Goal: Task Accomplishment & Management: Complete application form

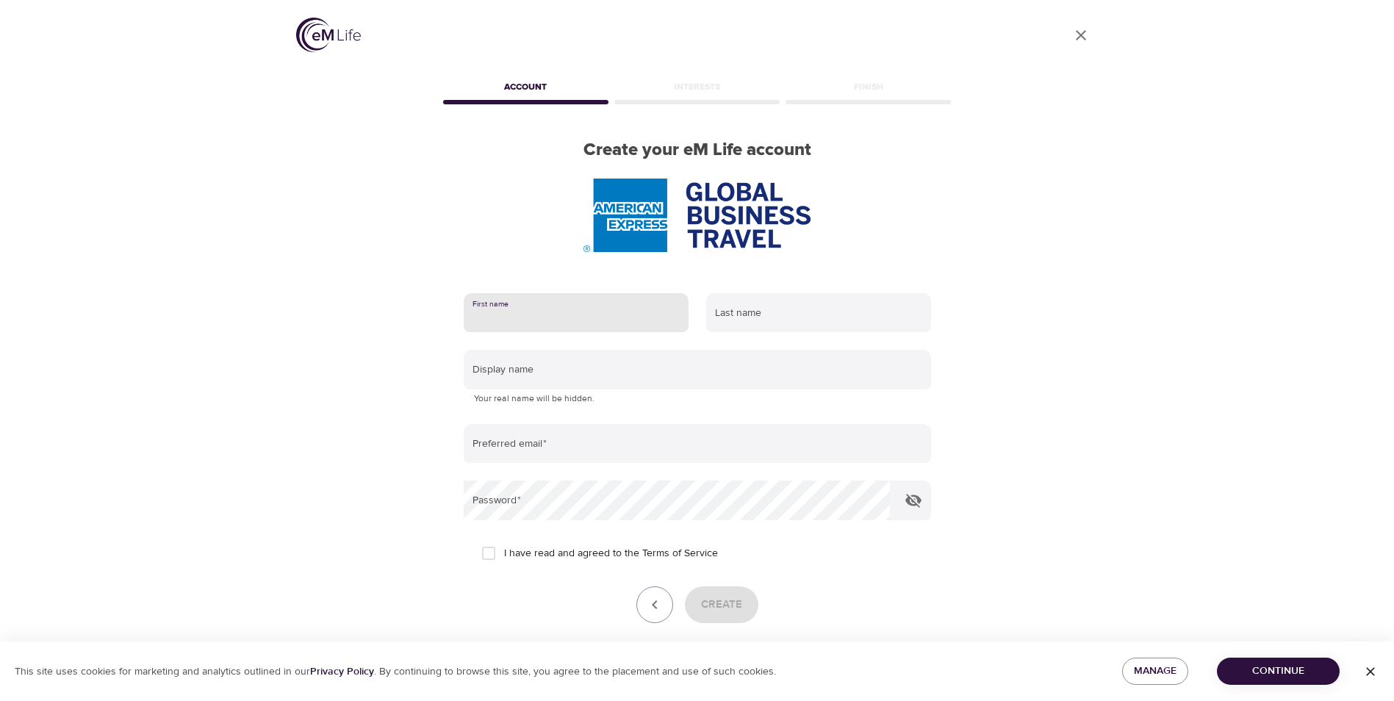
click at [478, 312] on input "text" at bounding box center [576, 313] width 225 height 40
type input "[PERSON_NAME]"
type input "Clay"
type input "[PERSON_NAME][EMAIL_ADDRESS][PERSON_NAME][DOMAIN_NAME]"
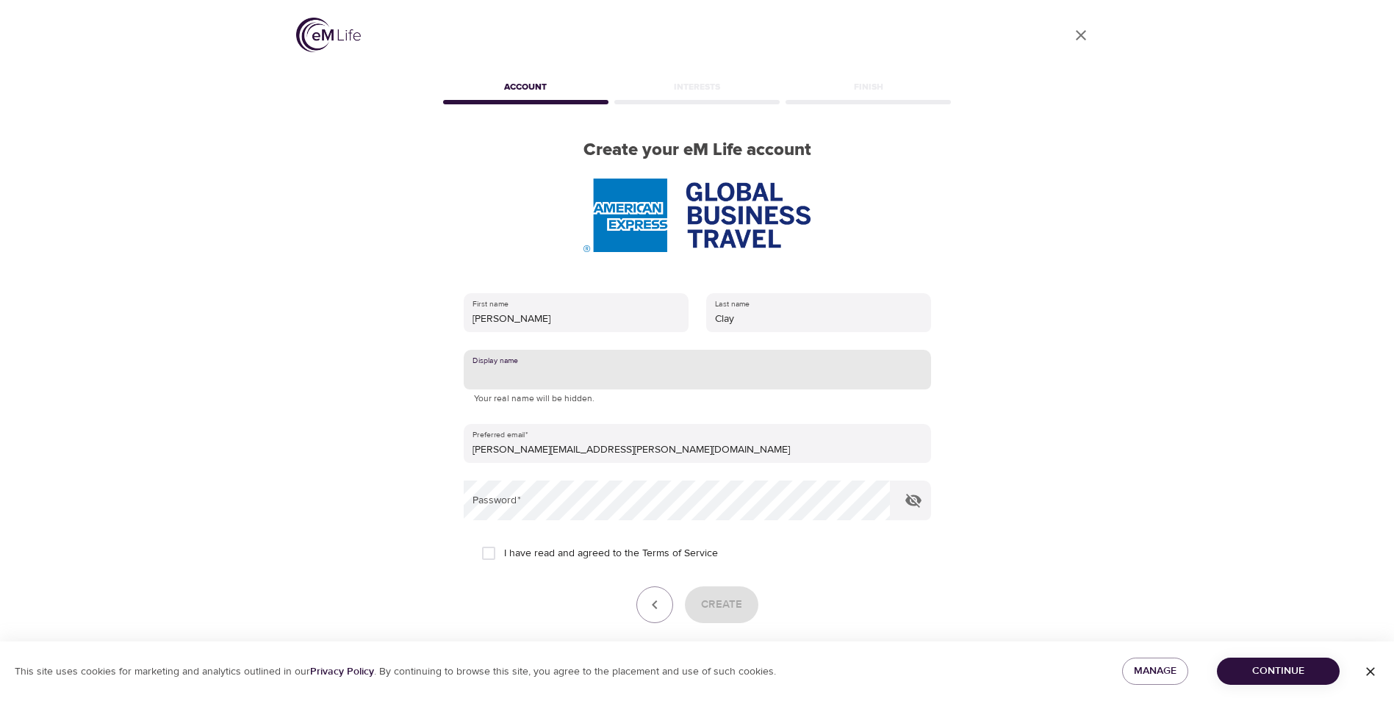
click at [514, 375] on input "text" at bounding box center [697, 370] width 467 height 40
type input "[PERSON_NAME]"
drag, startPoint x: 489, startPoint y: 550, endPoint x: 486, endPoint y: 562, distance: 12.8
click at [486, 562] on input "I have read and agreed to the Terms of Service" at bounding box center [488, 553] width 31 height 31
checkbox input "true"
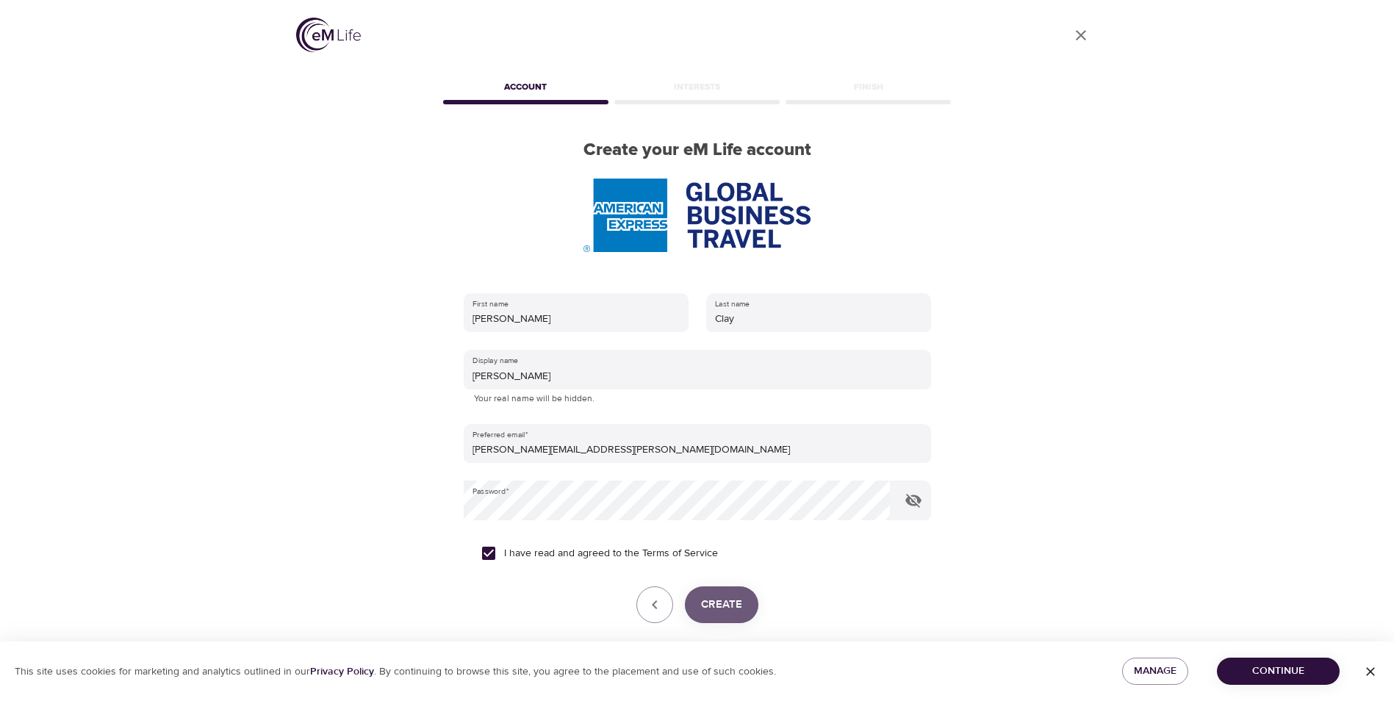
click at [714, 600] on span "Create" at bounding box center [721, 604] width 41 height 19
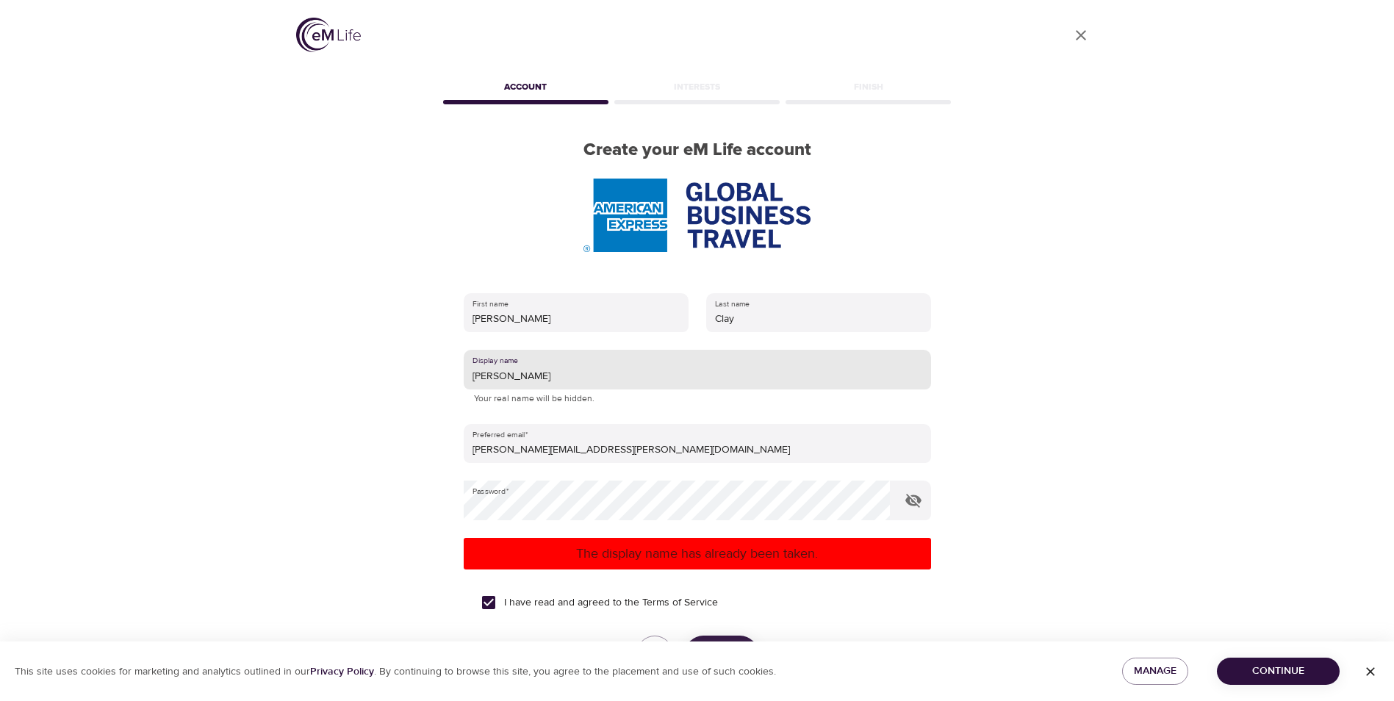
drag, startPoint x: 514, startPoint y: 373, endPoint x: 240, endPoint y: 405, distance: 275.9
click at [240, 405] on div "User Profile Account Interests Finish Create your eM Life account First name [P…" at bounding box center [697, 350] width 1394 height 701
type input "b"
click at [556, 561] on p "The display name has already been taken." at bounding box center [697, 554] width 456 height 20
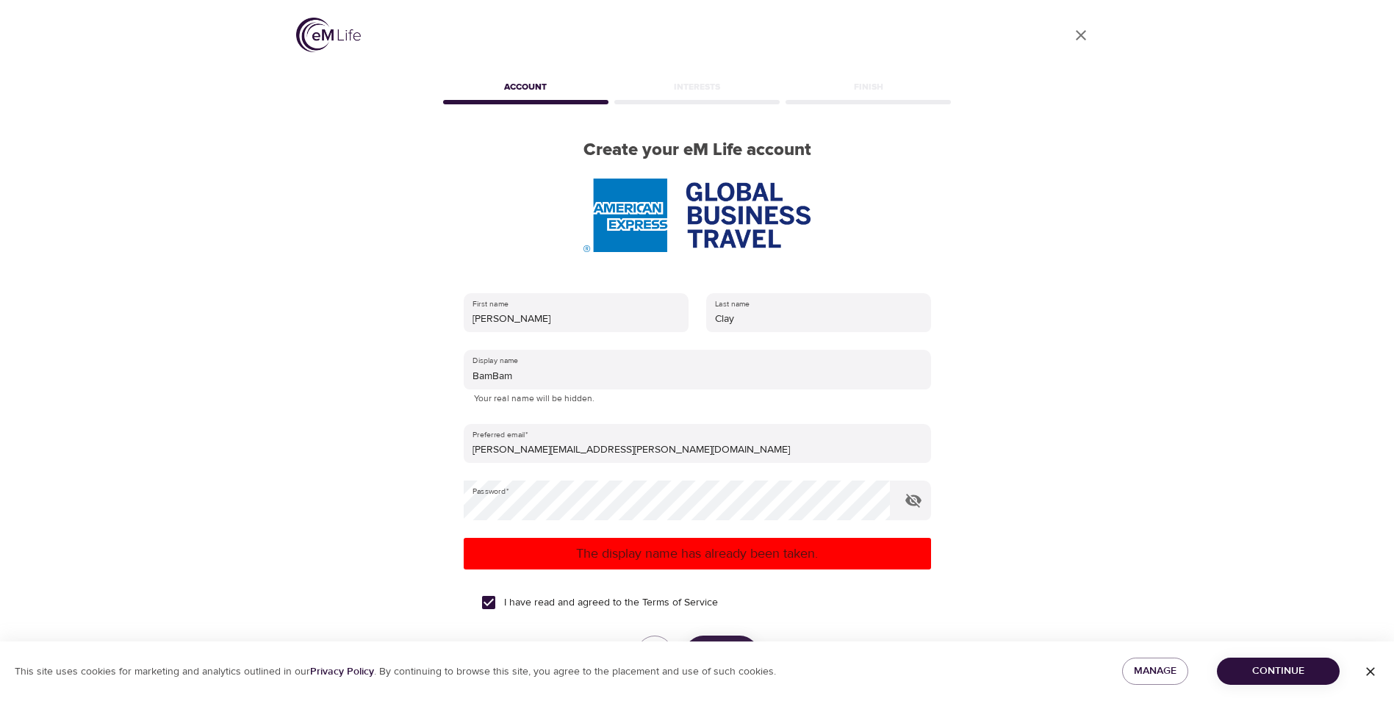
drag, startPoint x: 608, startPoint y: 550, endPoint x: 605, endPoint y: 572, distance: 23.0
click at [607, 566] on div "The display name has already been taken." at bounding box center [697, 554] width 467 height 32
click at [608, 551] on p "The display name has already been taken." at bounding box center [697, 554] width 456 height 20
drag, startPoint x: 532, startPoint y: 381, endPoint x: 330, endPoint y: 381, distance: 202.0
click at [330, 381] on div "User Profile Account Interests Finish Create your eM Life account First name [P…" at bounding box center [697, 350] width 838 height 701
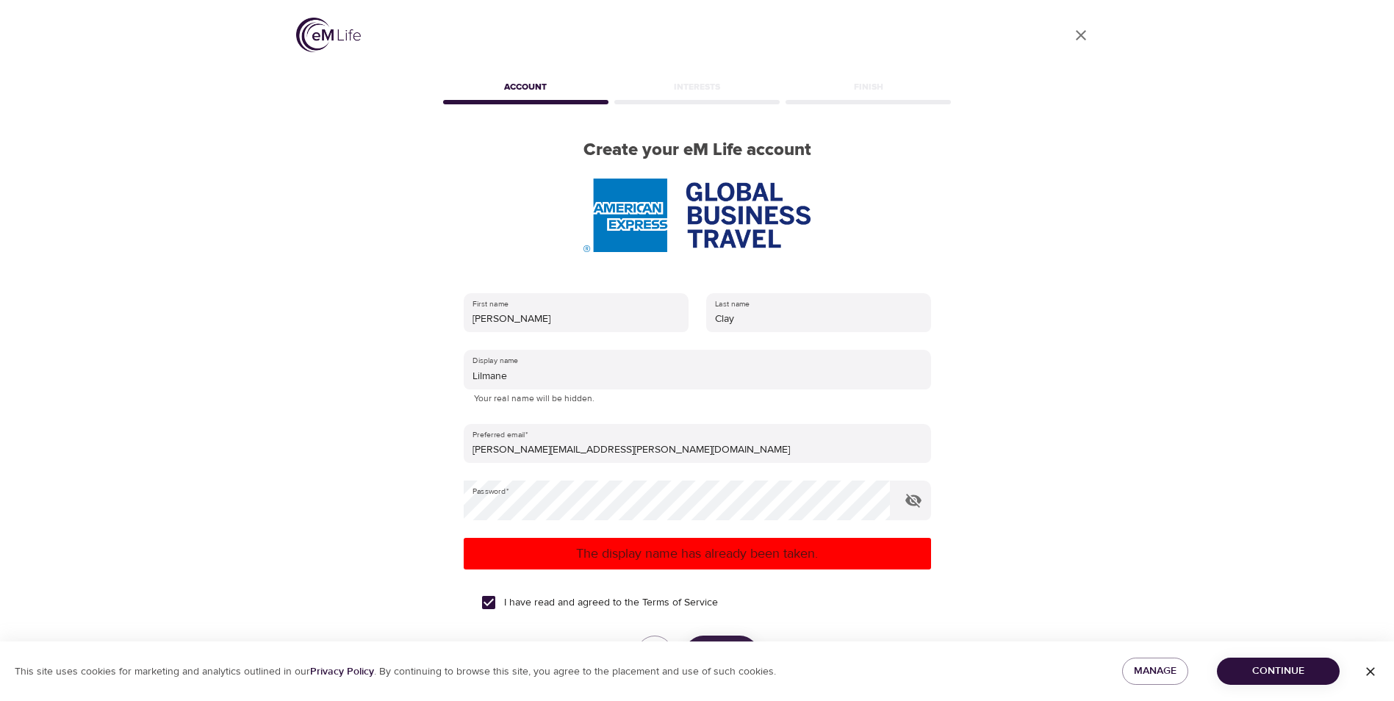
click at [616, 564] on div "The display name has already been taken." at bounding box center [697, 554] width 467 height 32
click at [533, 370] on input "Lilmane" at bounding box center [697, 370] width 467 height 40
drag, startPoint x: 536, startPoint y: 373, endPoint x: 394, endPoint y: 373, distance: 142.5
click at [394, 373] on div "User Profile Account Interests Finish Create your eM Life account First name [P…" at bounding box center [697, 350] width 838 height 701
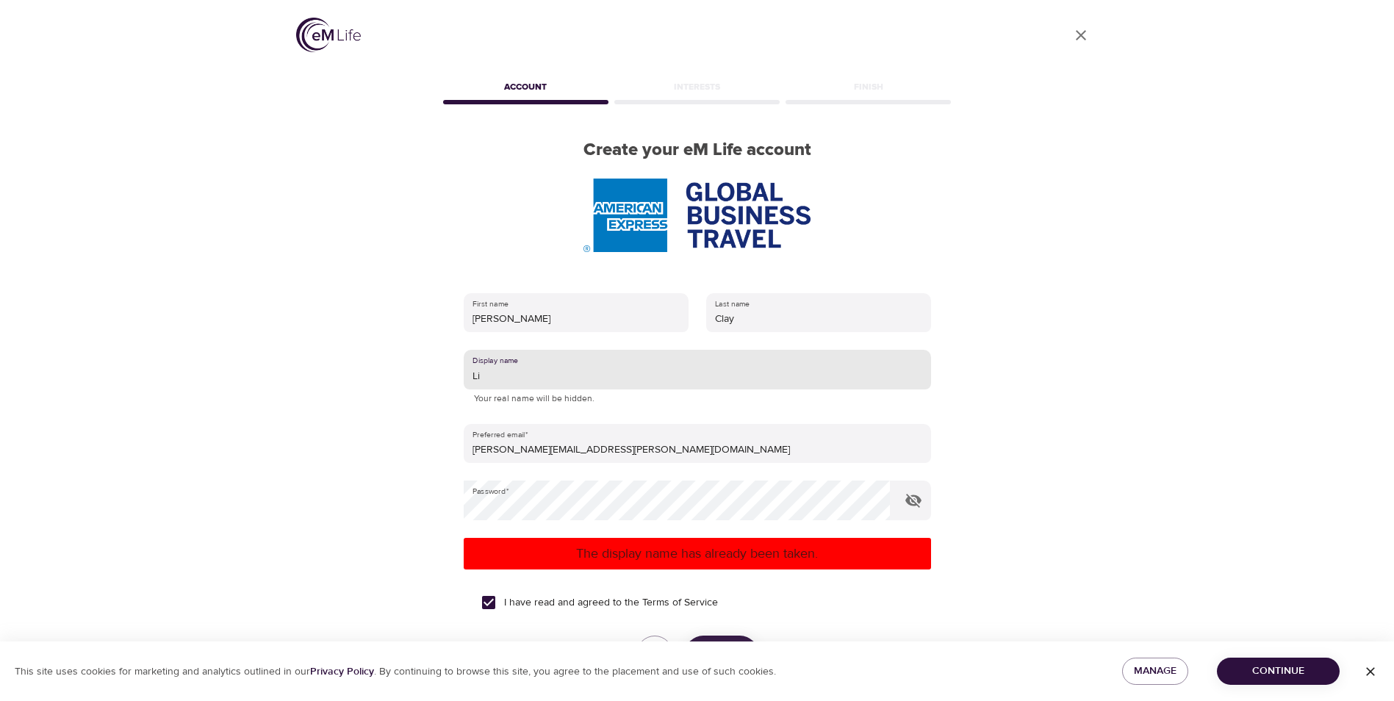
type input "L"
type input "K"
click at [646, 375] on input "text" at bounding box center [697, 370] width 467 height 40
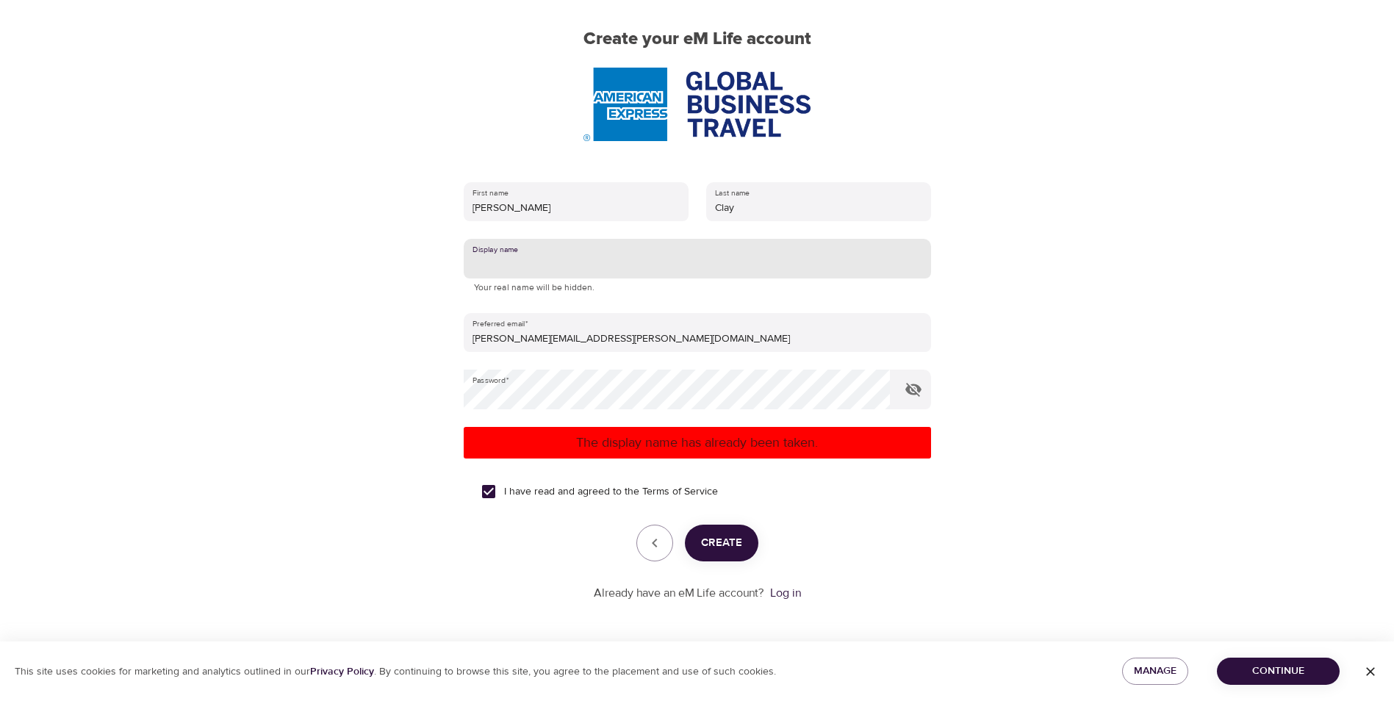
click at [507, 258] on input "text" at bounding box center [697, 259] width 467 height 40
drag, startPoint x: 917, startPoint y: 392, endPoint x: 900, endPoint y: 399, distance: 18.1
click at [900, 399] on button "button" at bounding box center [913, 389] width 35 height 35
click at [683, 463] on form "First name [PERSON_NAME] Last name [PERSON_NAME] Display name WHOAMI Your real …" at bounding box center [697, 387] width 467 height 428
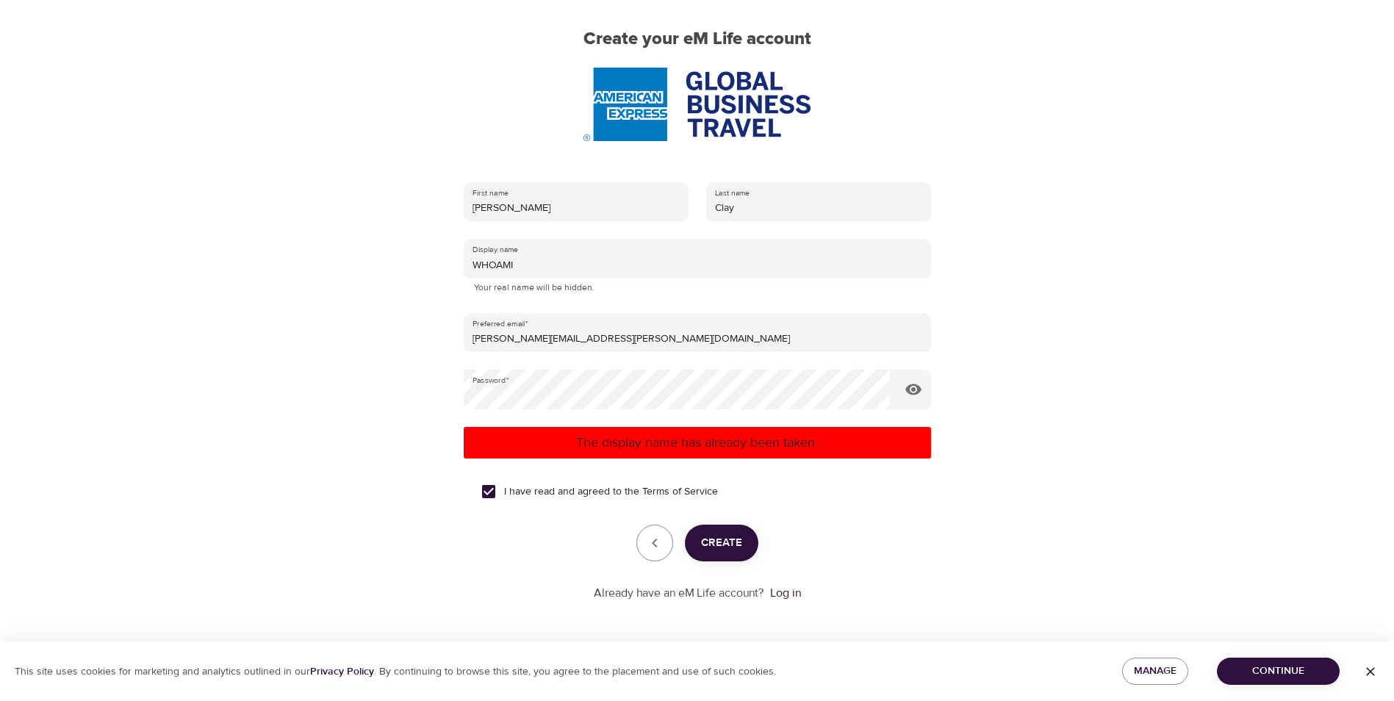
click at [699, 450] on p "The display name has already been taken." at bounding box center [697, 443] width 456 height 20
click at [741, 547] on button "Create" at bounding box center [721, 543] width 73 height 37
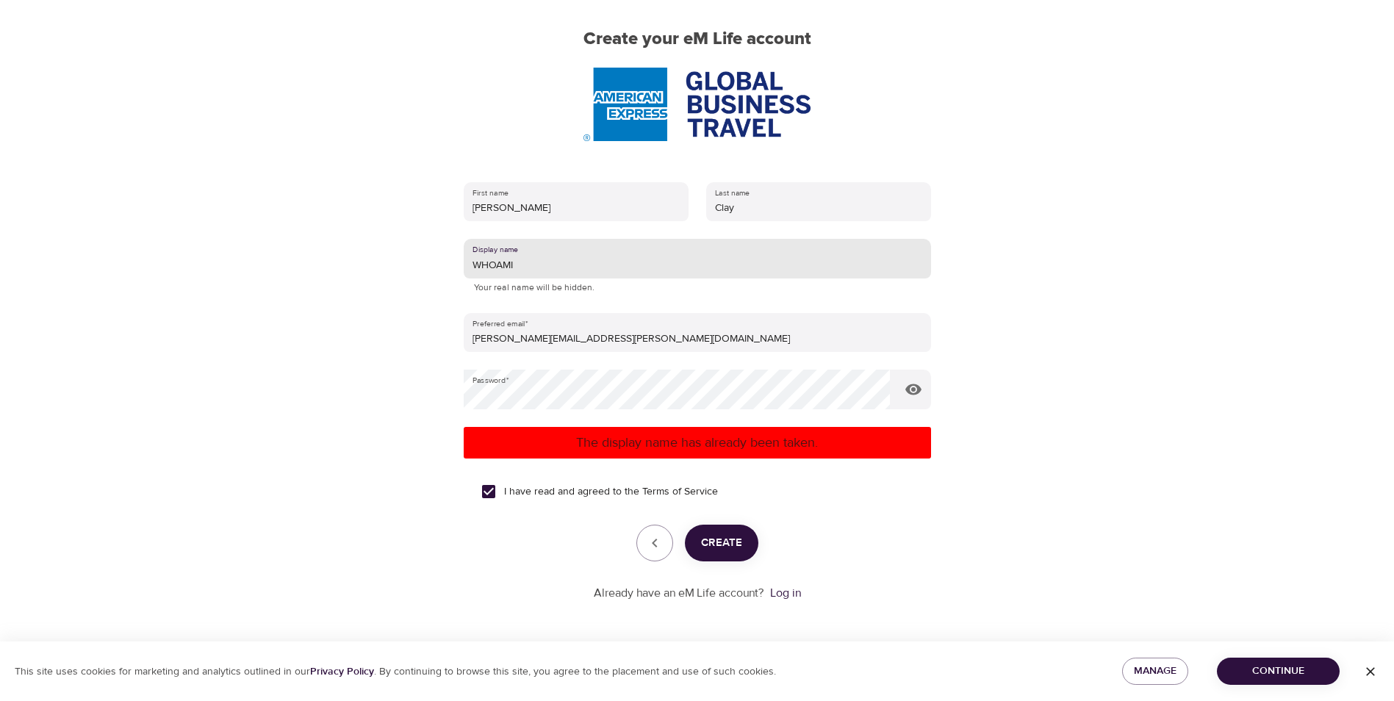
drag, startPoint x: 543, startPoint y: 268, endPoint x: 128, endPoint y: 303, distance: 416.6
click at [128, 303] on div "User Profile Account Interests Finish Create your eM Life account First name [P…" at bounding box center [697, 239] width 1394 height 701
type input "WHAT AMI"
click at [592, 441] on p "The display name has already been taken." at bounding box center [697, 443] width 456 height 20
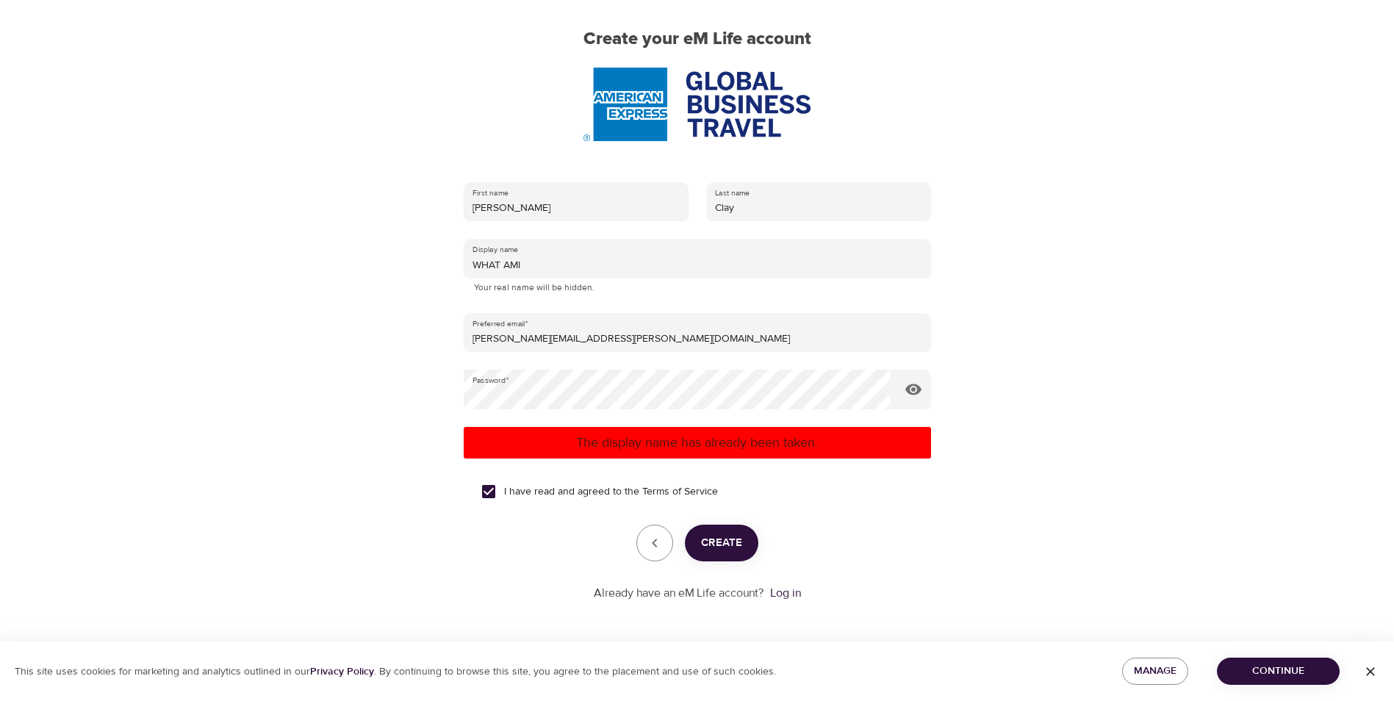
click at [727, 548] on span "Create" at bounding box center [721, 542] width 41 height 19
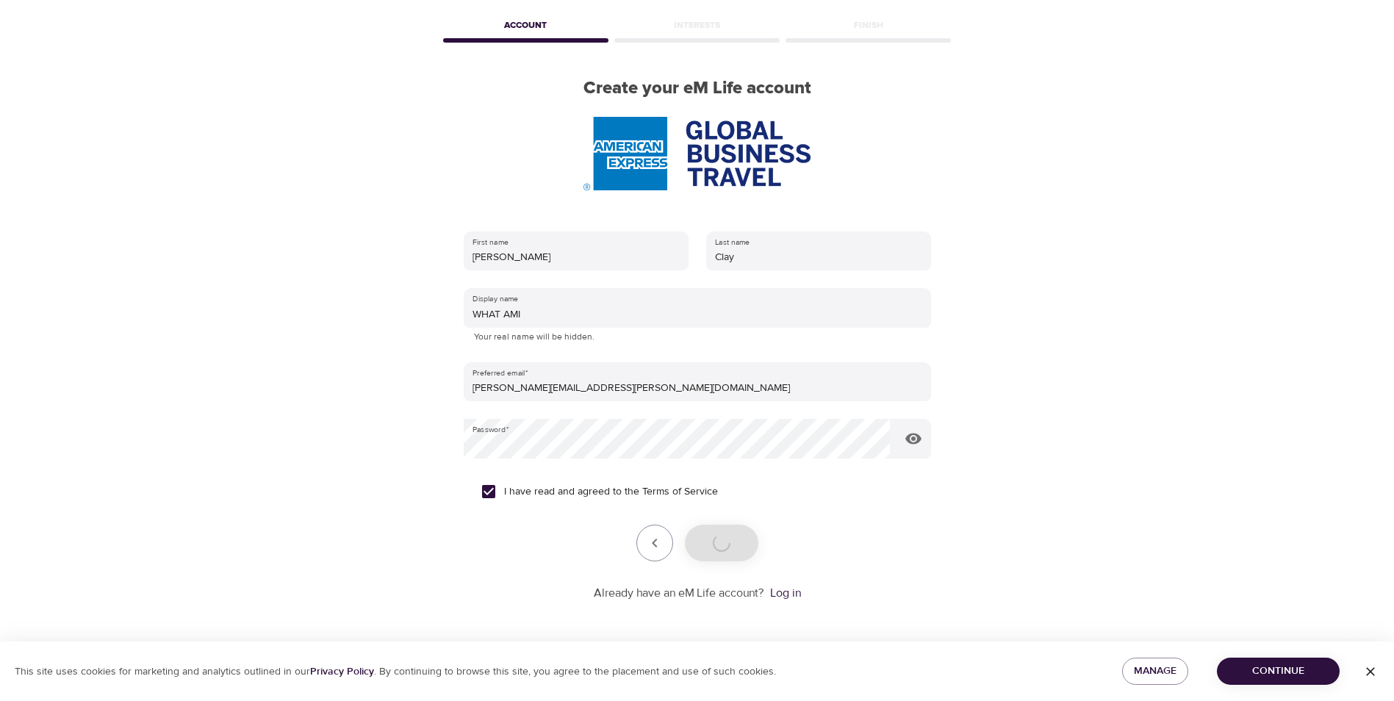
scroll to position [62, 0]
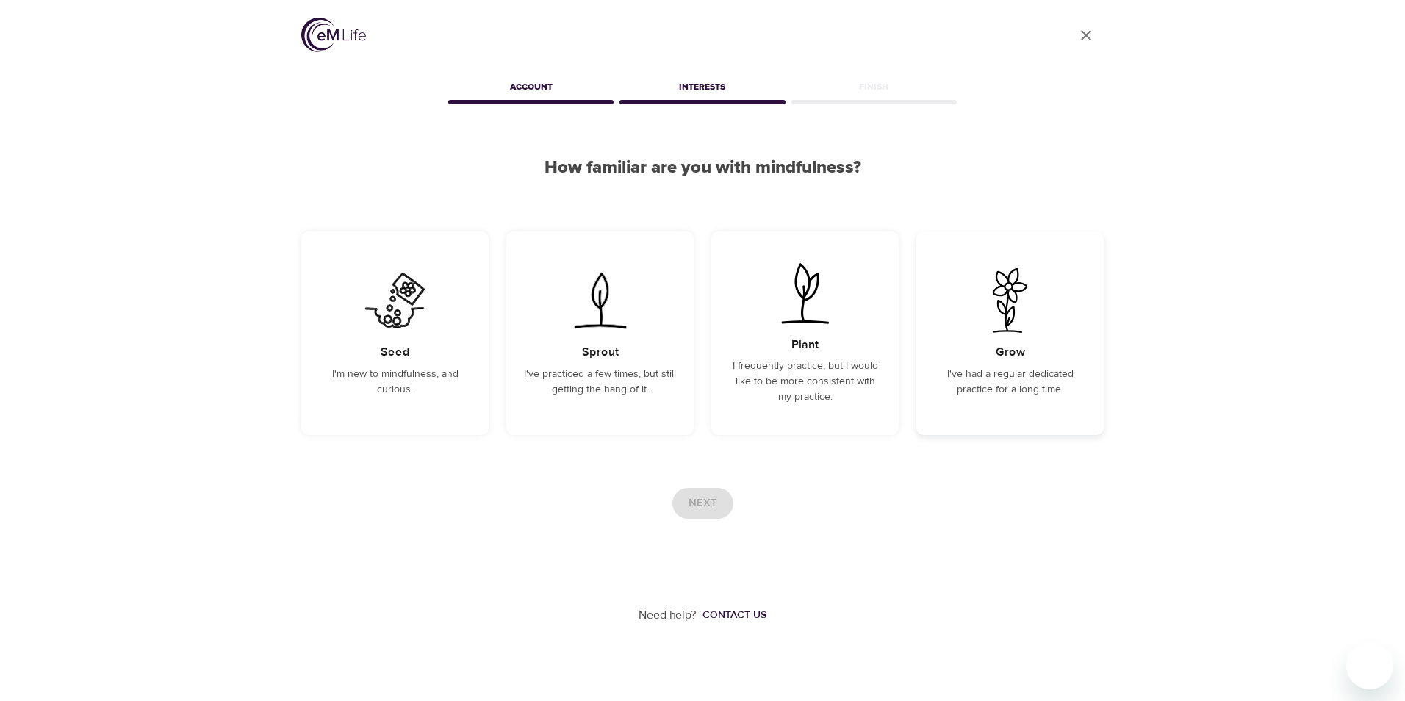
click at [1012, 297] on img at bounding box center [1010, 300] width 74 height 65
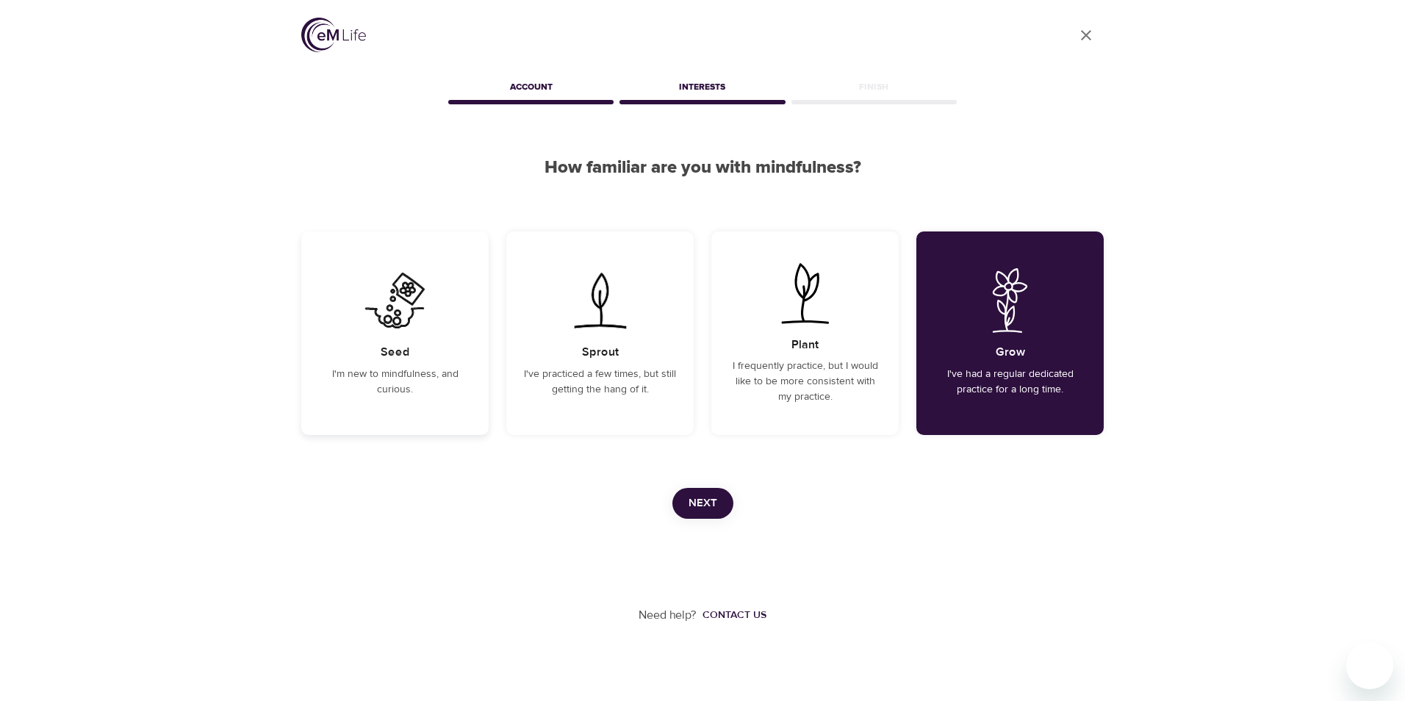
click at [399, 335] on div "Seed I'm new to mindfulness, and curious." at bounding box center [394, 333] width 187 height 204
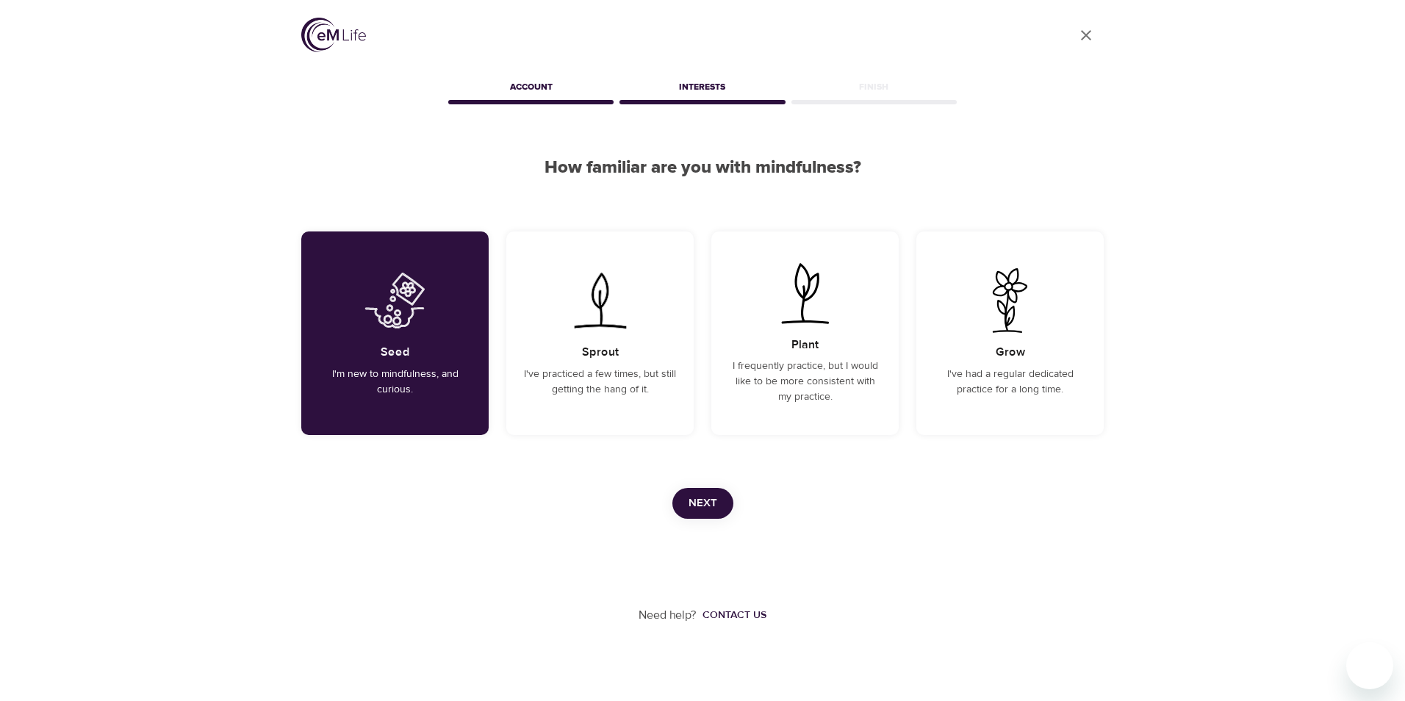
click at [699, 500] on span "Next" at bounding box center [702, 503] width 29 height 19
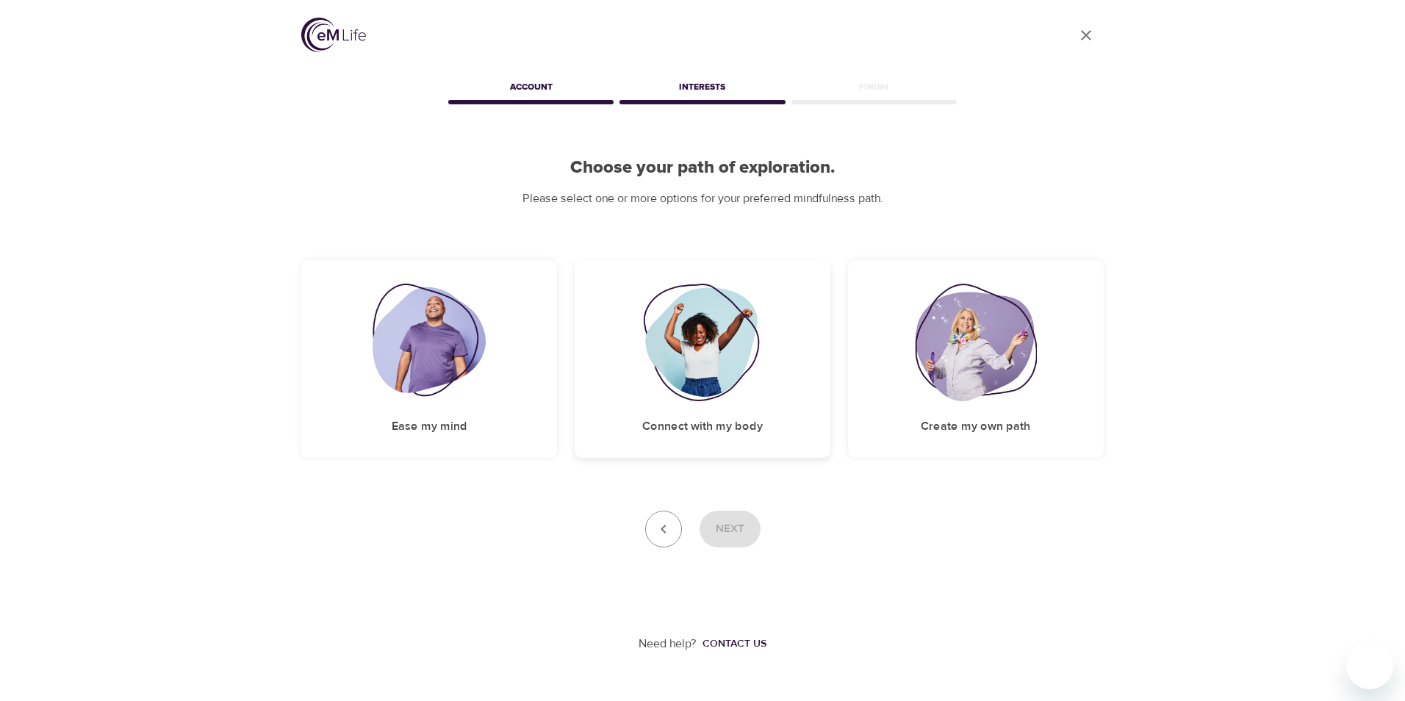
click at [727, 425] on h5 "Connect with my body" at bounding box center [702, 426] width 120 height 15
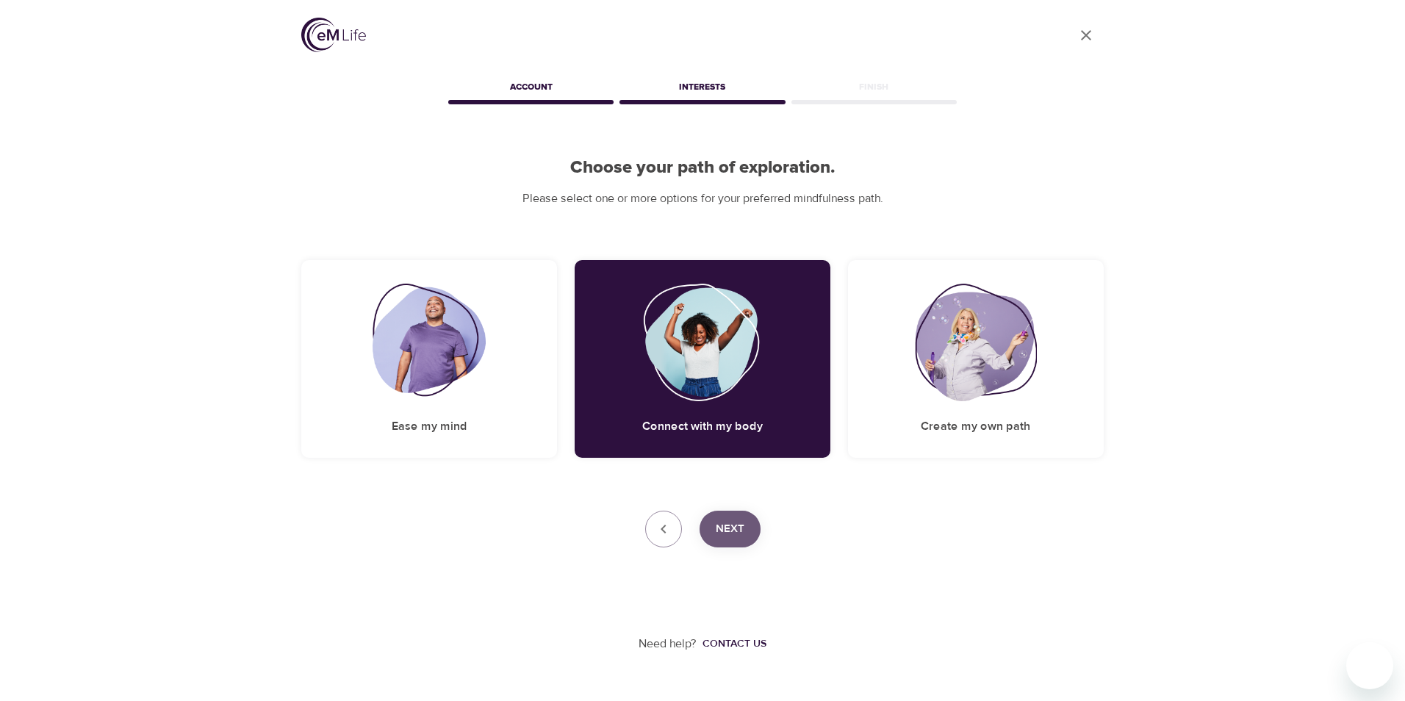
click at [738, 533] on span "Next" at bounding box center [730, 528] width 29 height 19
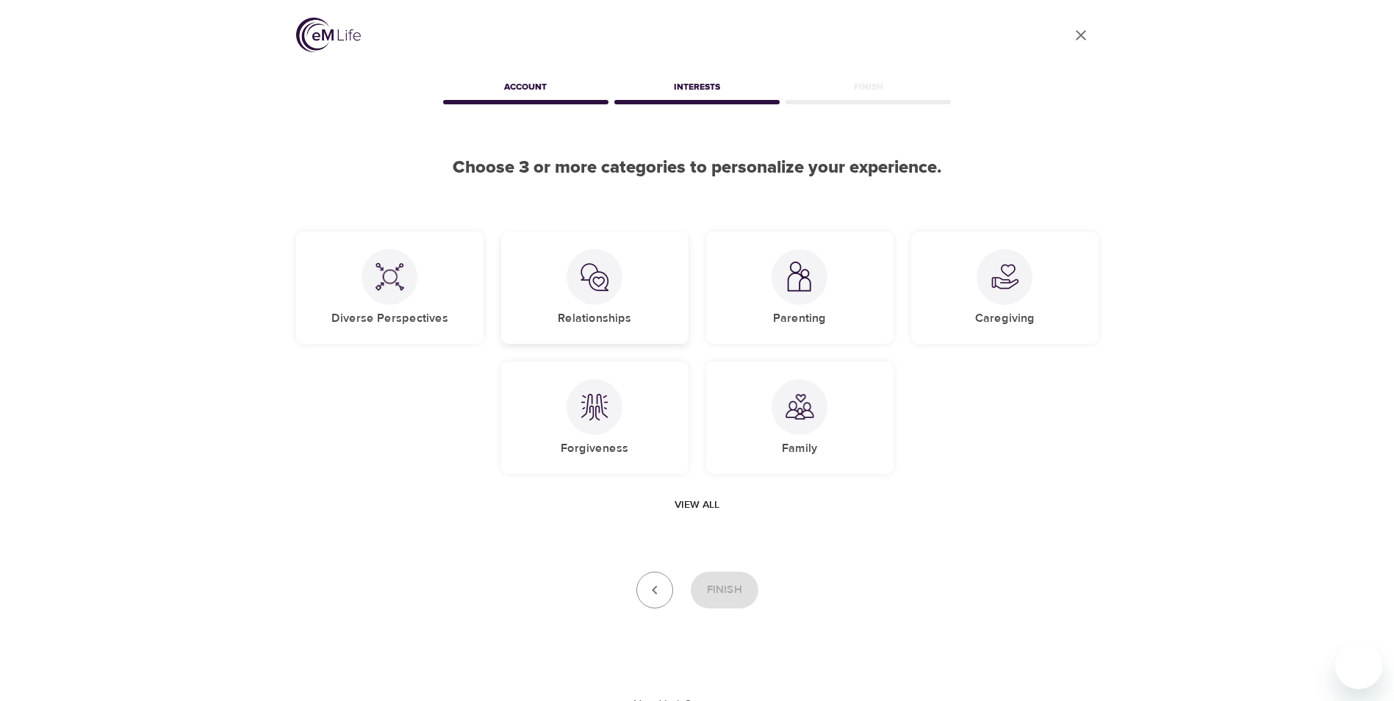
click at [602, 302] on div at bounding box center [594, 277] width 56 height 56
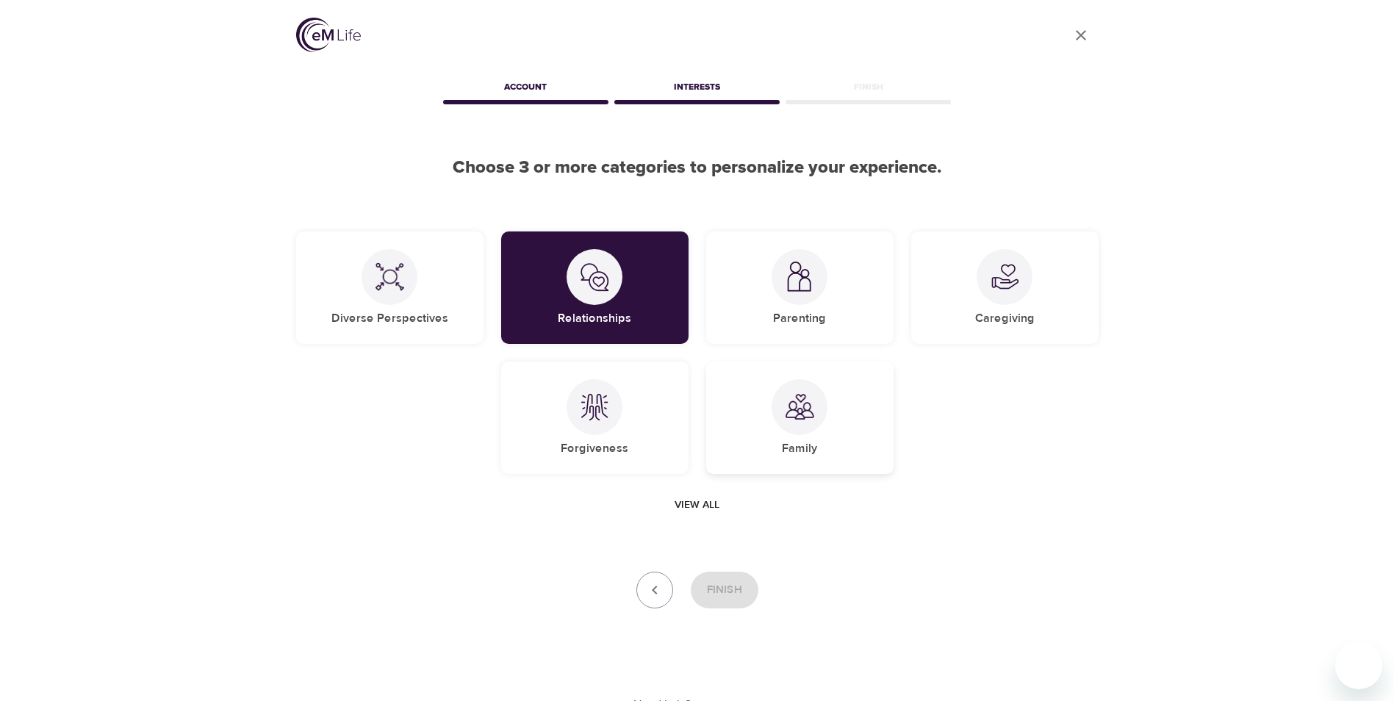
click at [835, 420] on div "Family" at bounding box center [799, 417] width 187 height 112
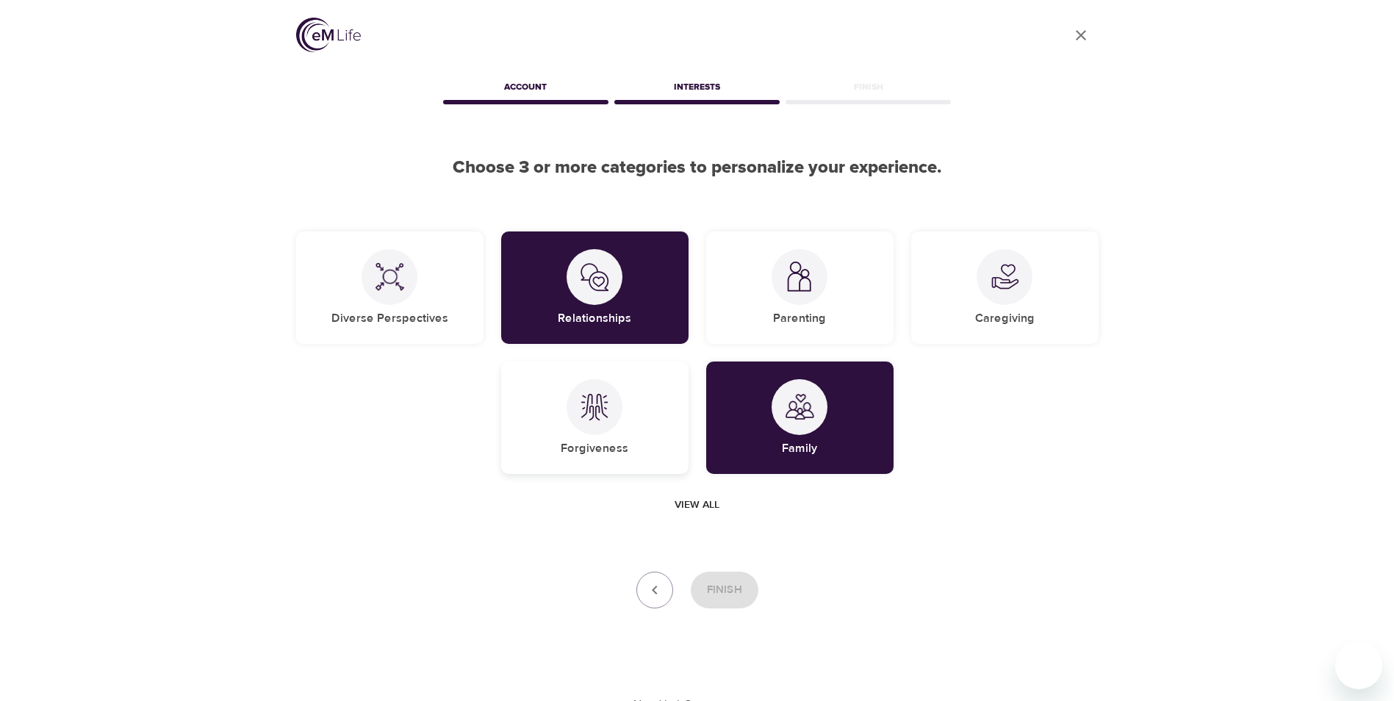
click at [577, 442] on h5 "Forgiveness" at bounding box center [595, 448] width 68 height 15
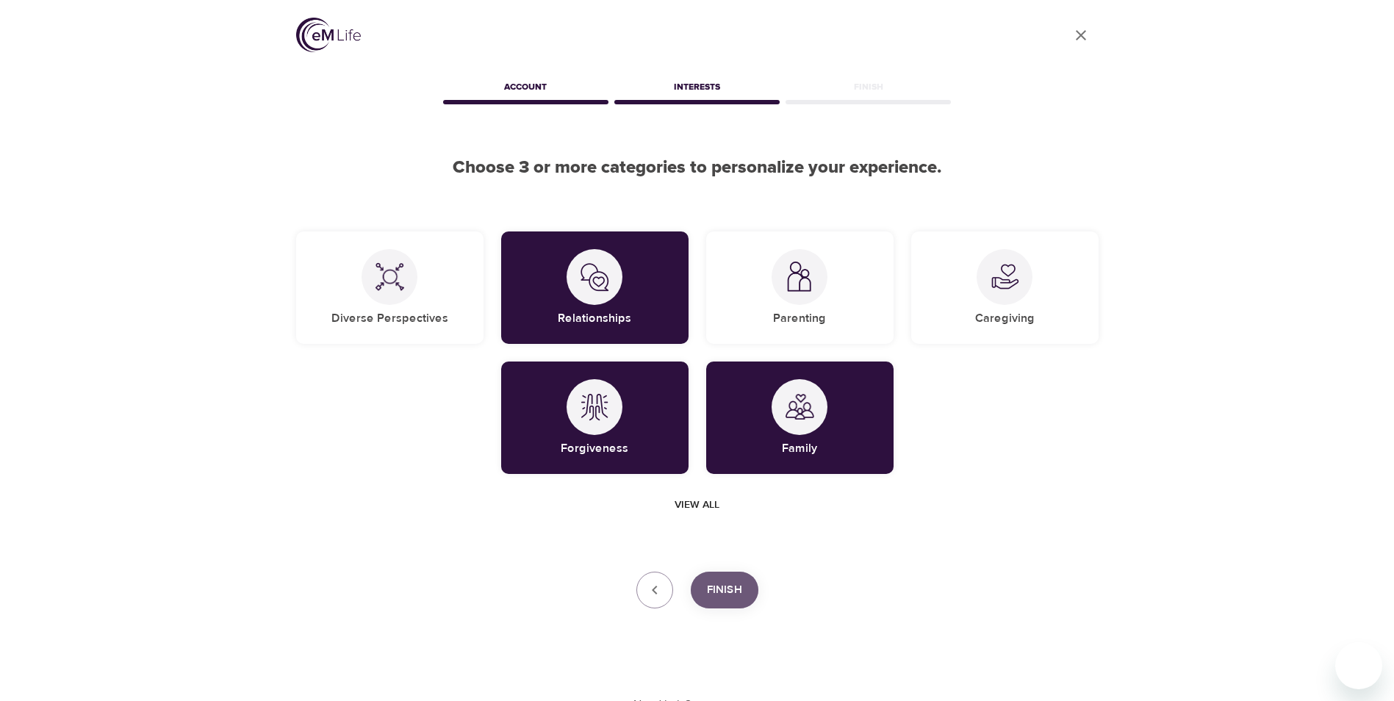
click at [722, 581] on span "Finish" at bounding box center [724, 589] width 35 height 19
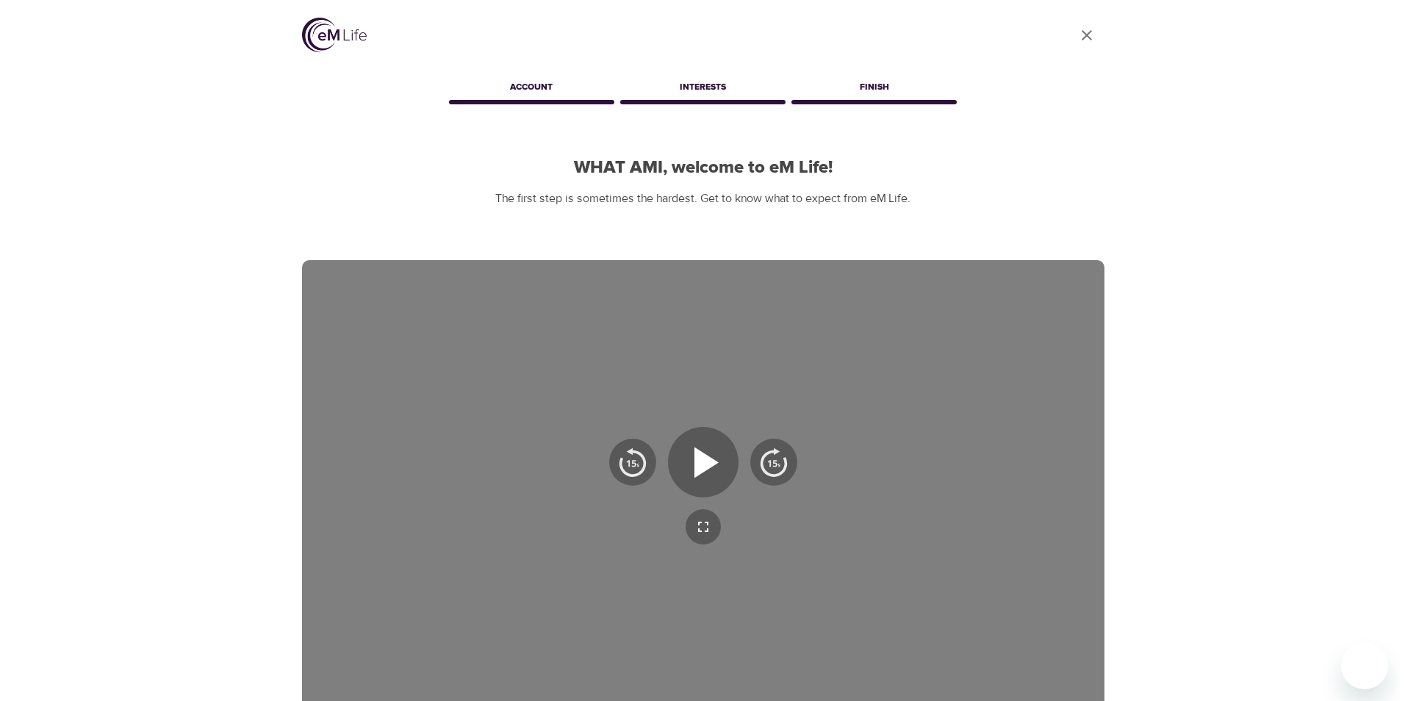
scroll to position [147, 0]
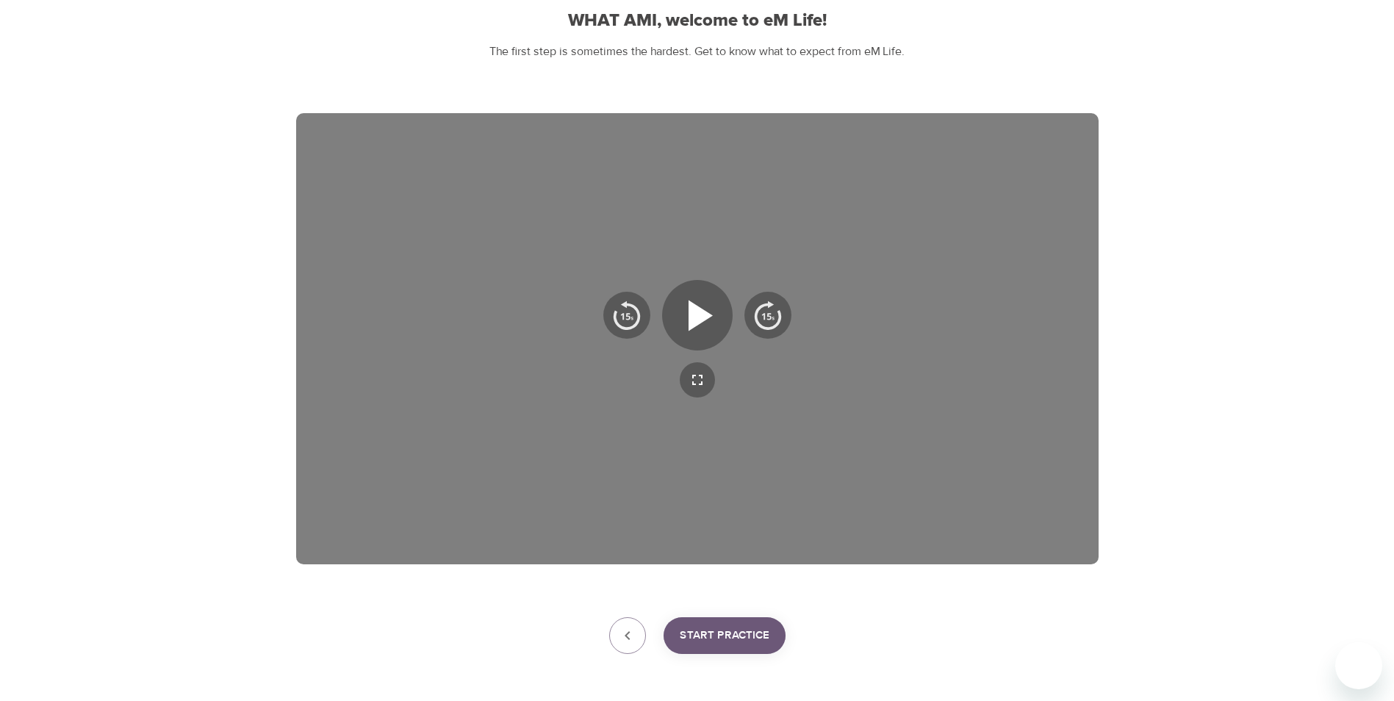
click at [722, 642] on span "Start Practice" at bounding box center [725, 635] width 90 height 19
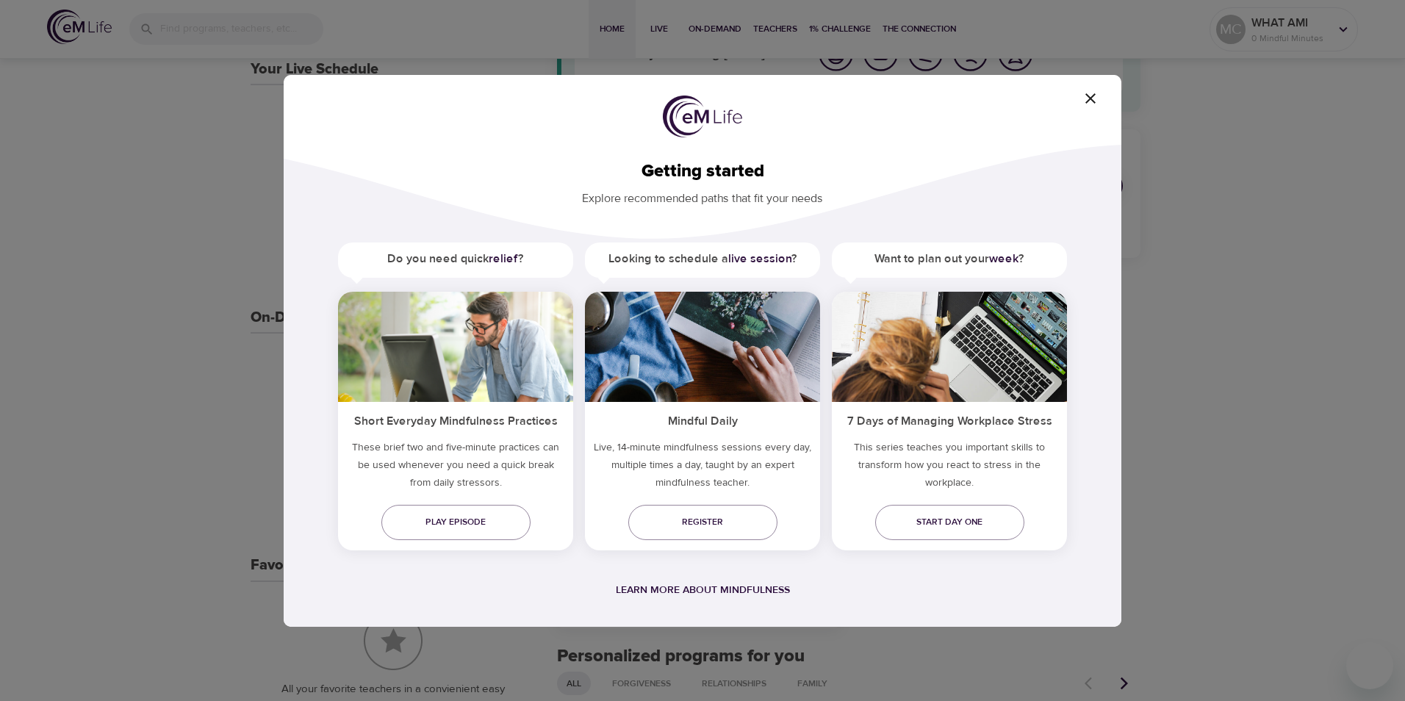
click at [941, 641] on div "Getting started Explore recommended paths that fit your needs Do you need quick…" at bounding box center [702, 350] width 1405 height 701
